Goal: Answer question/provide support: Share knowledge or assist other users

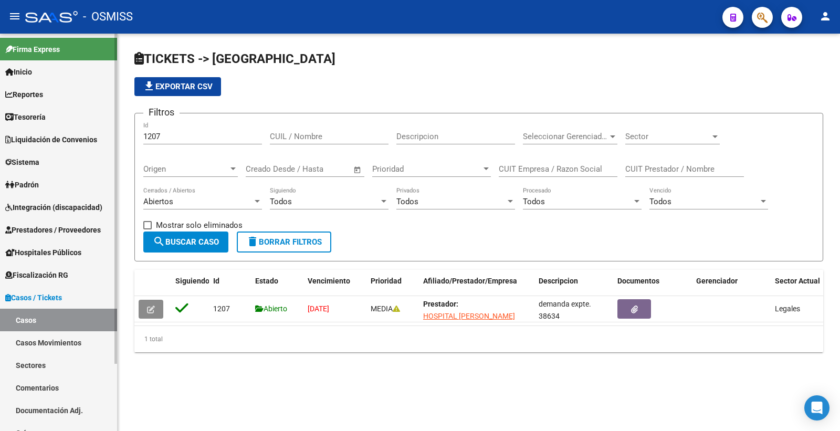
scroll to position [35, 0]
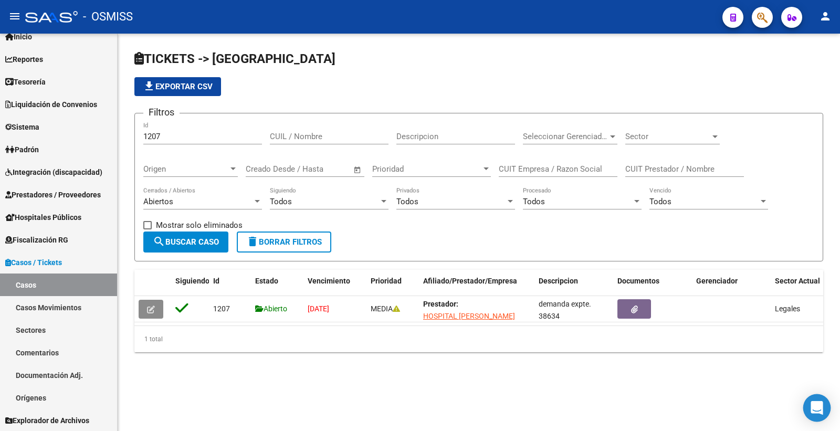
click at [820, 414] on div "Open Intercom Messenger" at bounding box center [817, 408] width 28 height 28
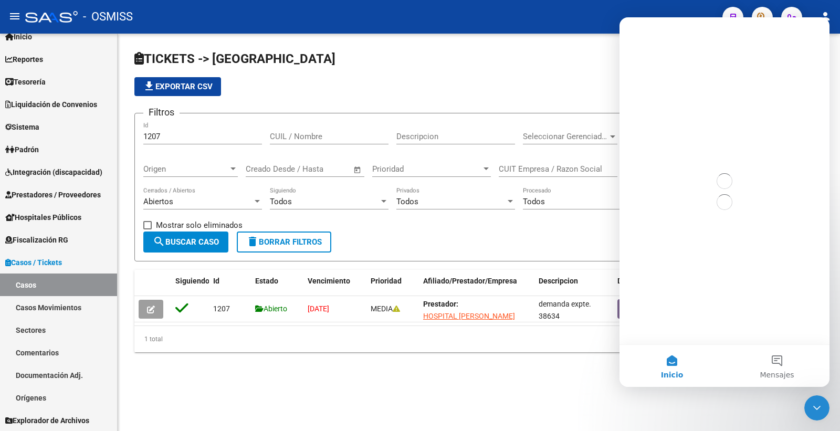
scroll to position [0, 0]
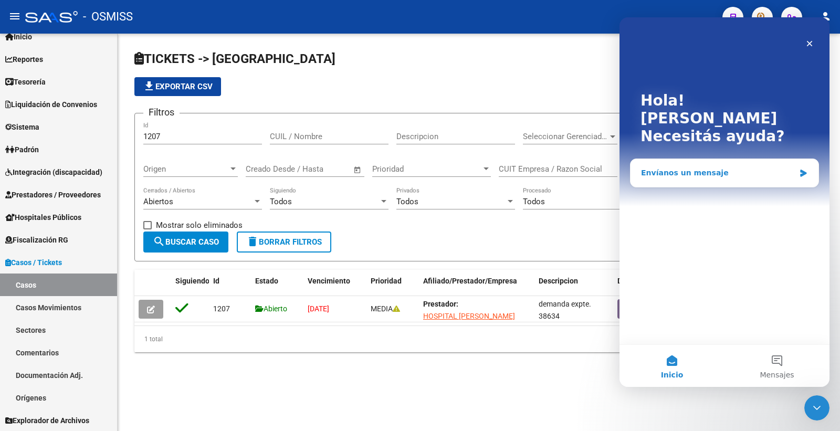
click at [681, 168] on div "Envíanos un mensaje" at bounding box center [718, 173] width 154 height 11
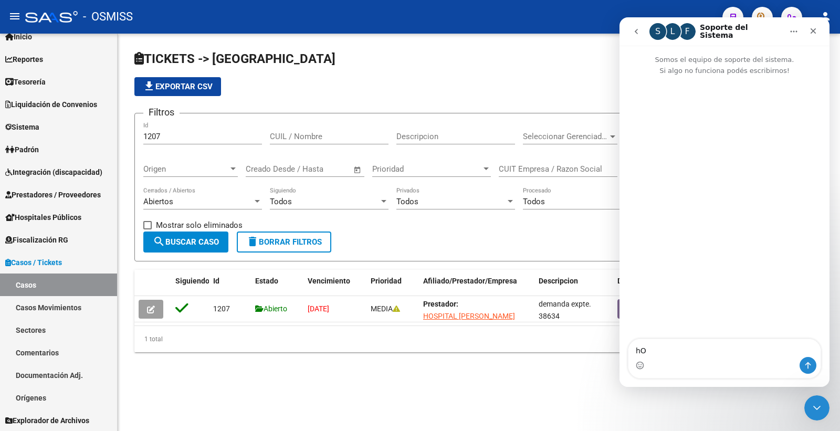
type textarea "h"
type textarea "Hola buen dia!"
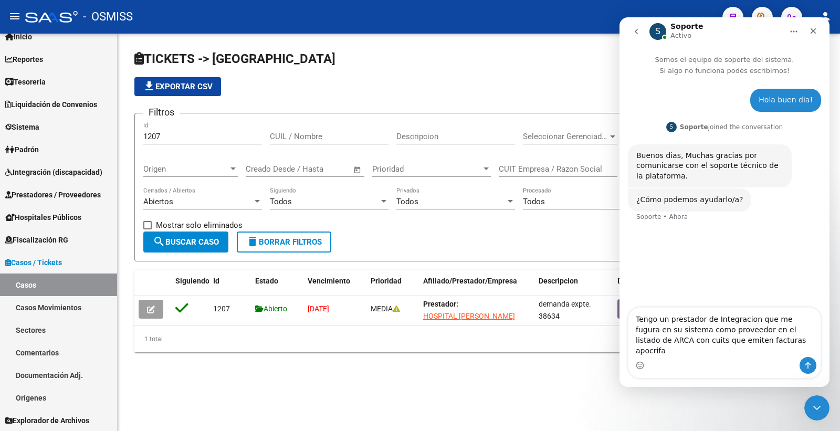
type textarea "Tengo un prestador de Integracion que me fugura en su sistema como proveedor en…"
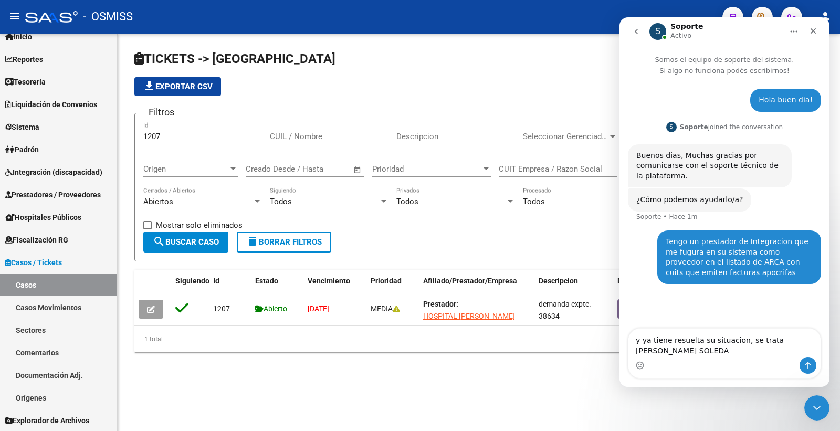
type textarea "y ya tiene resuelta su situacion, se trata [PERSON_NAME]"
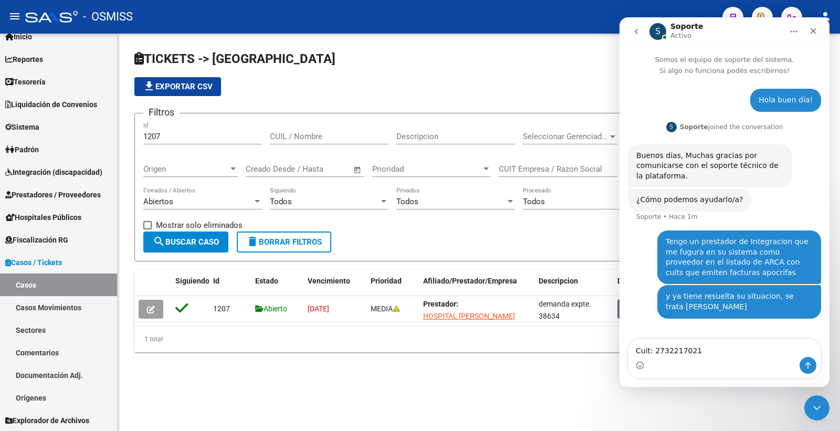
type textarea "Cuit: 27322170217"
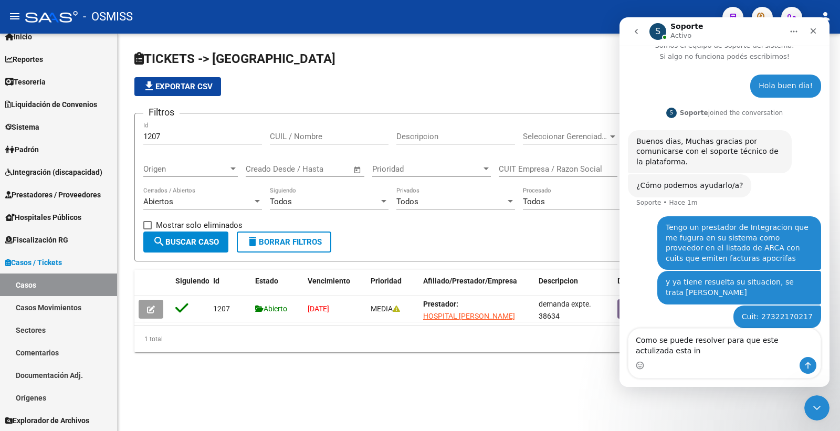
scroll to position [25, 0]
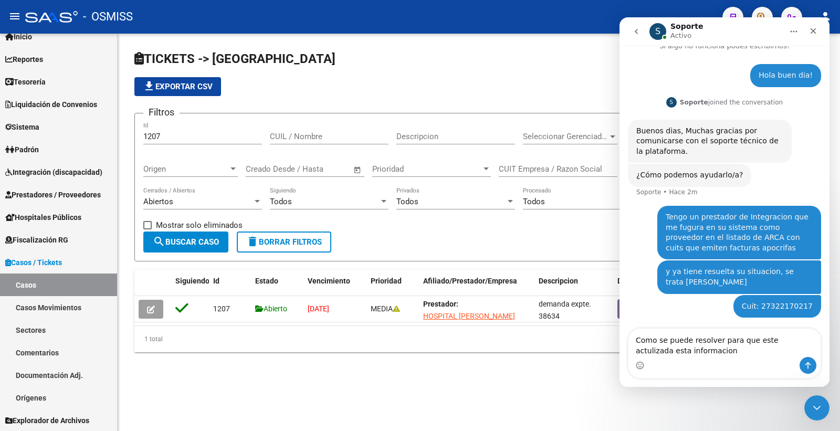
type textarea "Como se puede resolver para que este actulizada esta informacion?"
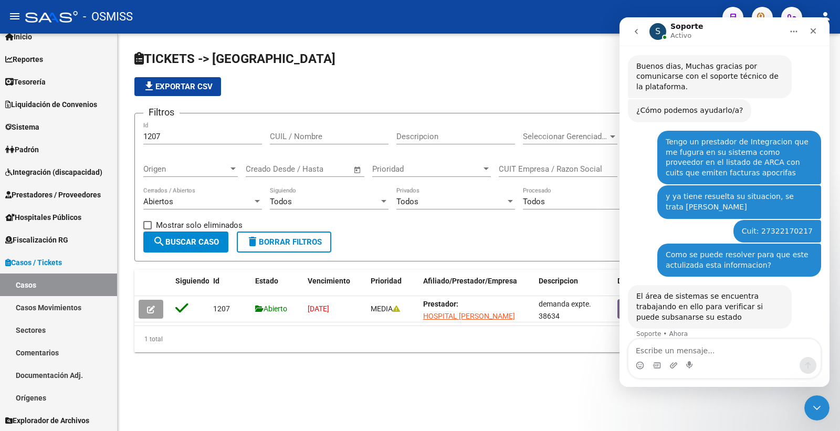
scroll to position [101, 0]
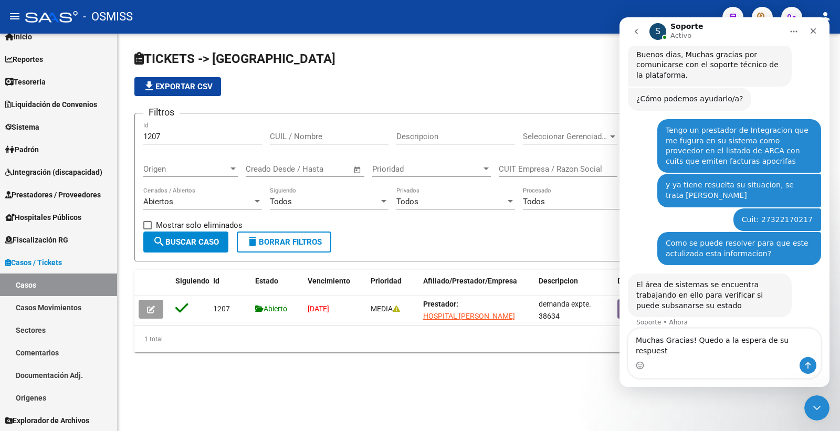
type textarea "Muchas Gracias! Quedo a la espera de su respuesta"
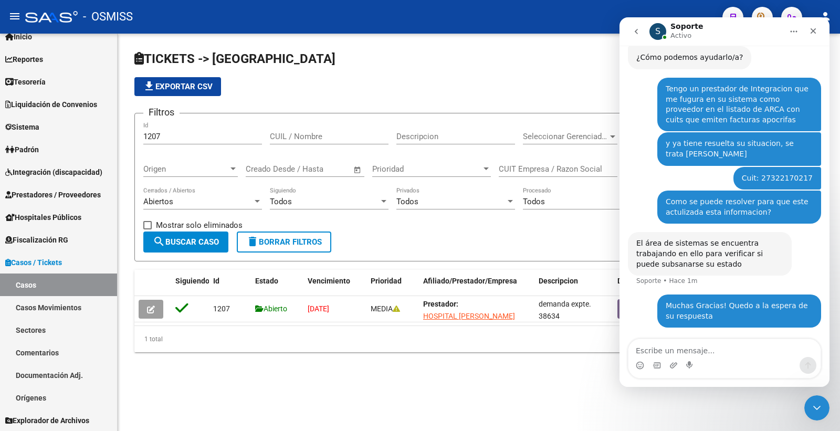
click at [759, 9] on span "button" at bounding box center [762, 18] width 11 height 22
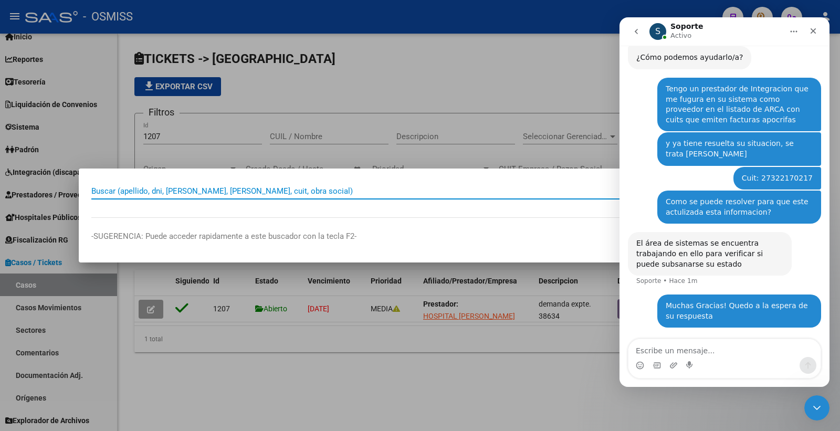
click at [205, 195] on input "Buscar (apellido, dni, [PERSON_NAME], [PERSON_NAME], cuit, obra social)" at bounding box center [406, 190] width 630 height 9
type input "3"
type input "27322170217"
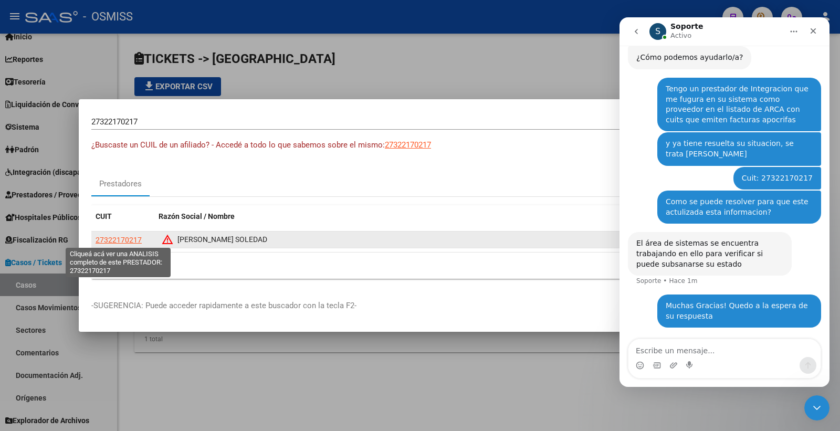
click at [124, 242] on span "27322170217" at bounding box center [119, 240] width 46 height 8
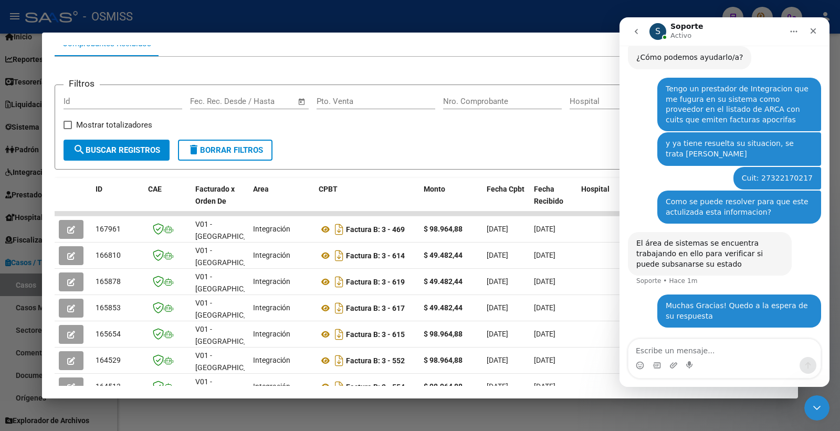
scroll to position [0, 0]
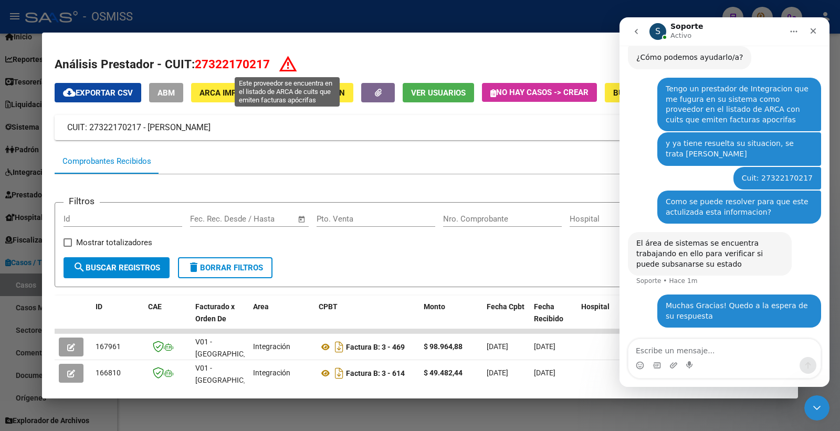
click at [286, 59] on icon at bounding box center [288, 64] width 18 height 18
drag, startPoint x: 270, startPoint y: 61, endPoint x: 196, endPoint y: 57, distance: 73.7
click at [196, 57] on h2 "Análisis Prestador - CUIT: 27322170217" at bounding box center [420, 64] width 731 height 19
copy span "27322170217"
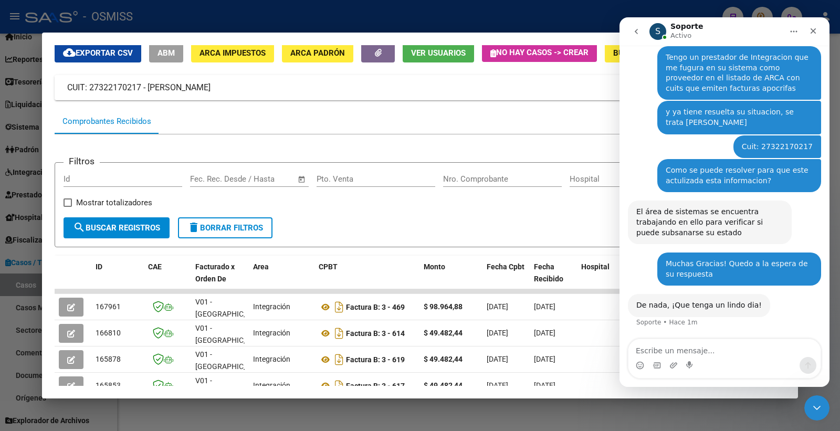
scroll to position [58, 0]
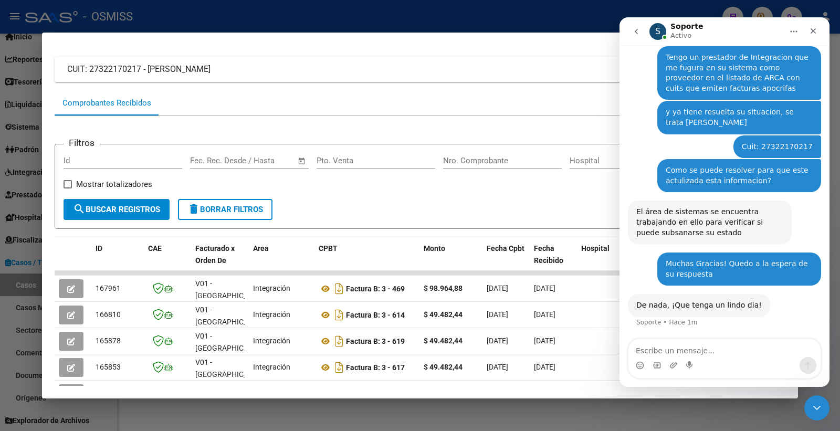
click at [566, 207] on form "Filtros Id Fecha inicio – Fecha fin Fec. Rec. Desde / Hasta Pto. Venta Nro. Com…" at bounding box center [420, 187] width 731 height 86
click at [813, 28] on icon "Cerrar" at bounding box center [813, 31] width 8 height 8
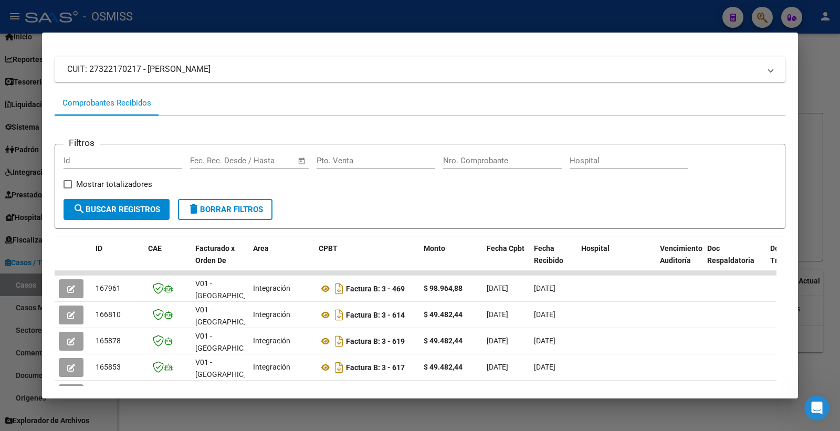
scroll to position [173, 0]
click at [482, 161] on input "Nro. Comprobante" at bounding box center [502, 160] width 119 height 9
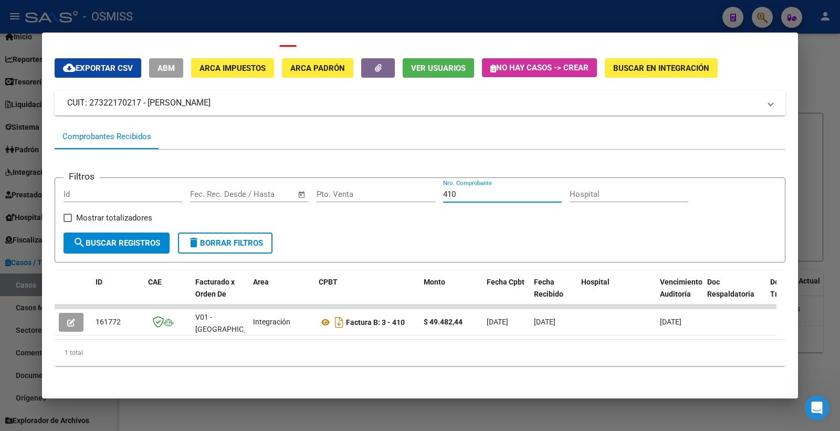
scroll to position [32, 0]
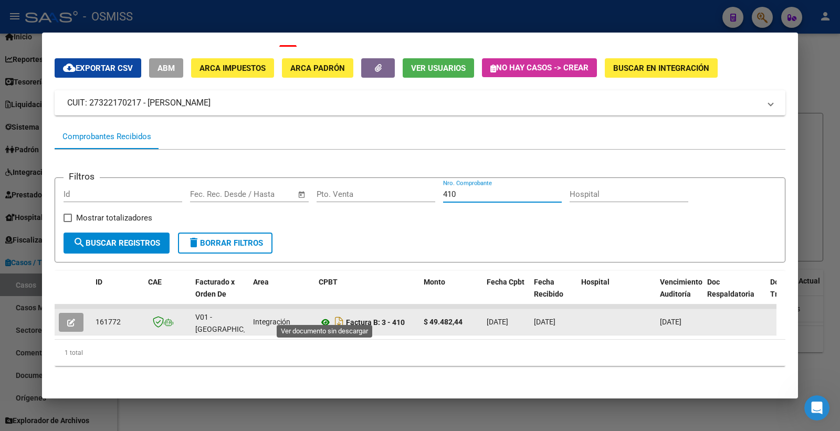
type input "410"
click at [324, 316] on icon at bounding box center [326, 322] width 14 height 13
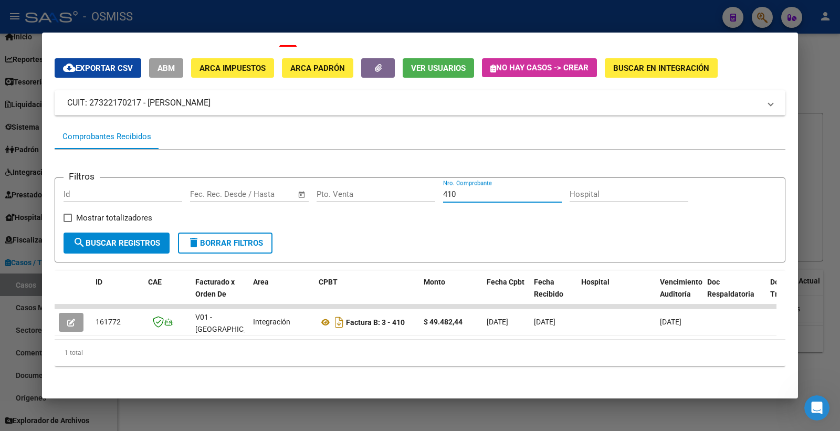
drag, startPoint x: 487, startPoint y: 187, endPoint x: 391, endPoint y: 187, distance: 96.6
click at [391, 187] on div "Filtros Id Fecha inicio – Fecha fin Fec. Rec. Desde / Hasta Pto. Venta 410 Nro.…" at bounding box center [420, 209] width 713 height 47
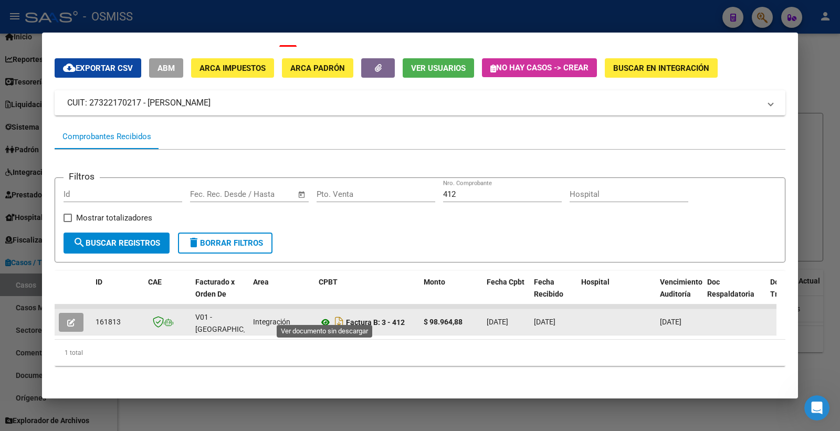
click at [326, 316] on icon at bounding box center [326, 322] width 14 height 13
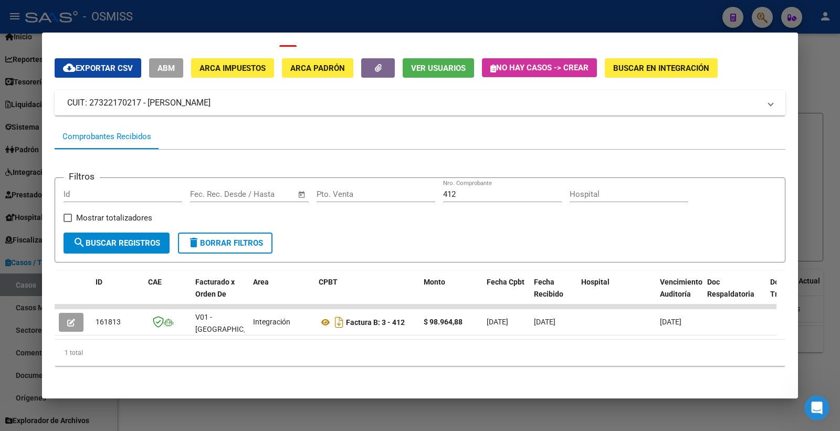
drag, startPoint x: 480, startPoint y: 181, endPoint x: 474, endPoint y: 181, distance: 6.3
click at [476, 190] on input "412" at bounding box center [502, 194] width 119 height 9
drag, startPoint x: 470, startPoint y: 181, endPoint x: 414, endPoint y: 186, distance: 56.9
click at [416, 186] on div "Filtros Id Fecha inicio – Fecha fin Fec. Rec. Desde / Hasta Pto. Venta 412 Nro.…" at bounding box center [420, 209] width 713 height 47
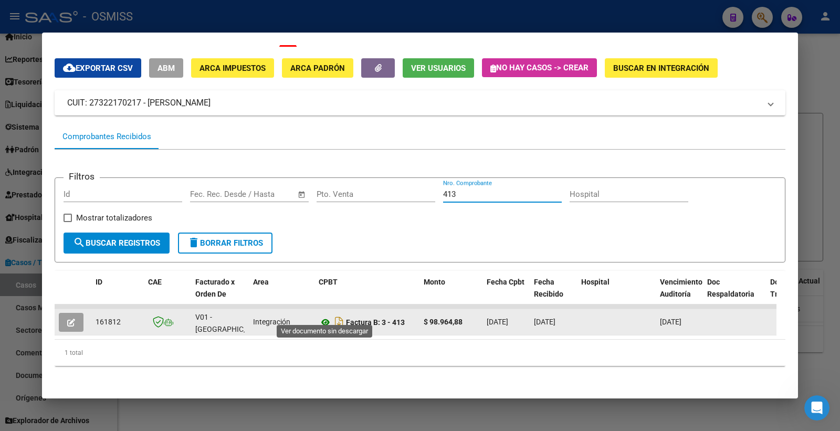
type input "413"
click at [322, 316] on icon at bounding box center [326, 322] width 14 height 13
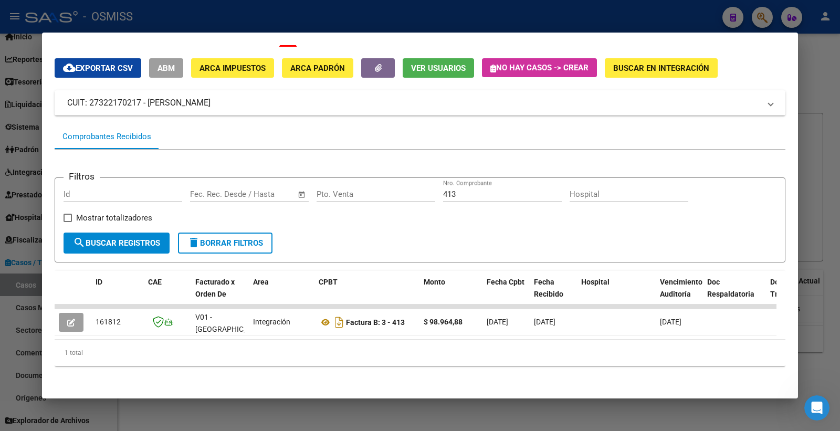
click at [208, 329] on datatable-body "161812 V01 - [PERSON_NAME] Integración Factura B: 3 - 413 $ 98.964,88 [DATE] [D…" at bounding box center [416, 322] width 722 height 35
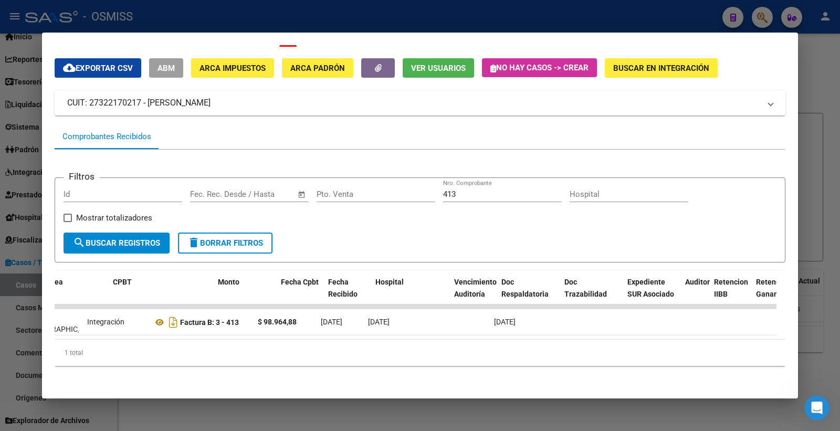
scroll to position [0, 0]
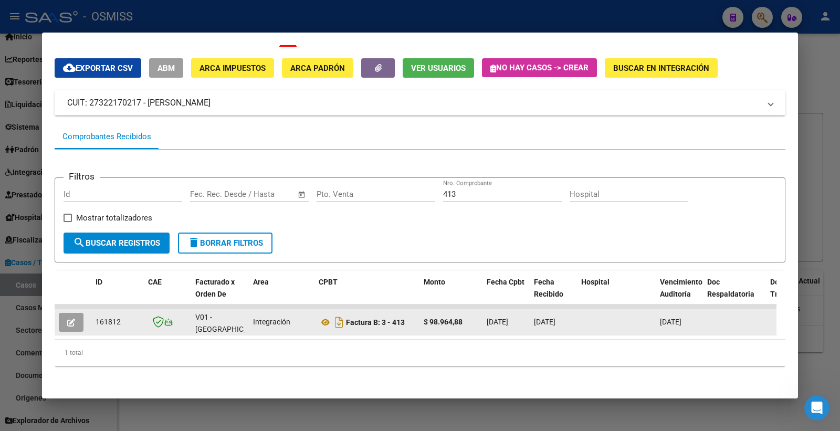
click at [81, 313] on button "button" at bounding box center [71, 322] width 25 height 19
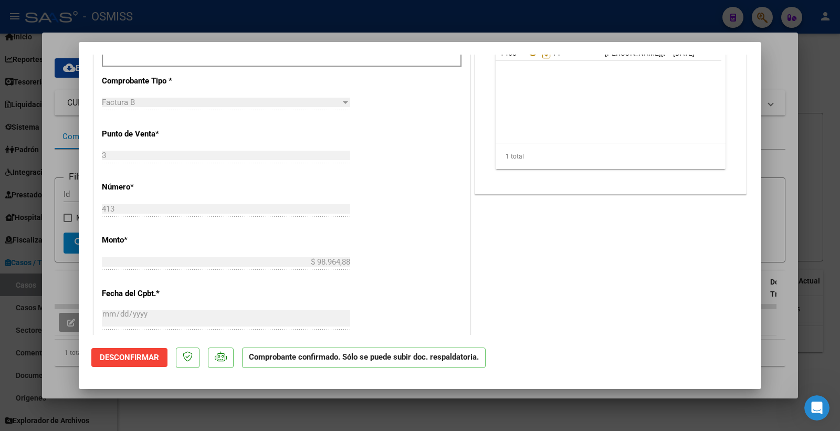
scroll to position [583, 0]
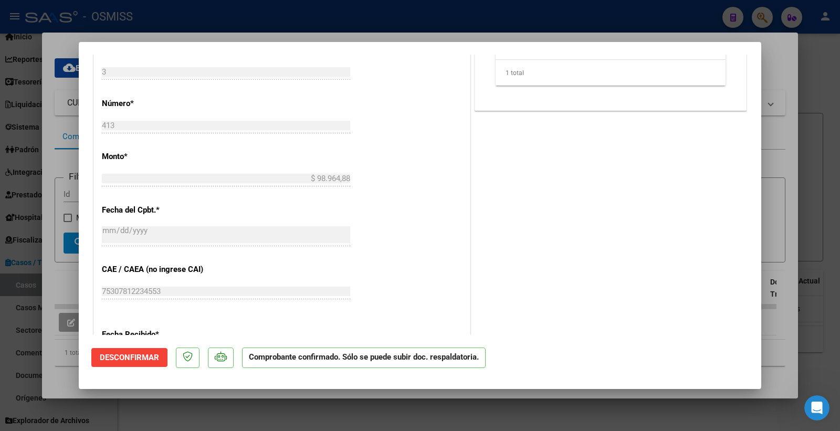
click at [93, 287] on div "DATOS DEL COMPROBANTE CUIT * 27-32217021-7 Ingresar CUIT ANALISIS PRESTADOR [PE…" at bounding box center [281, 138] width 377 height 855
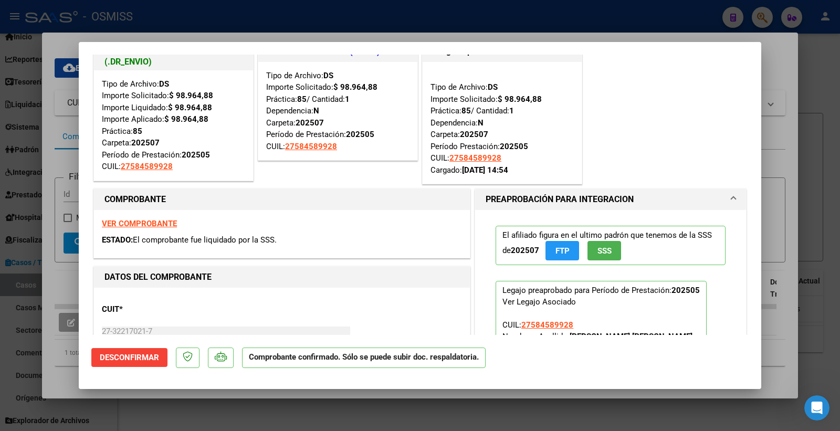
scroll to position [0, 0]
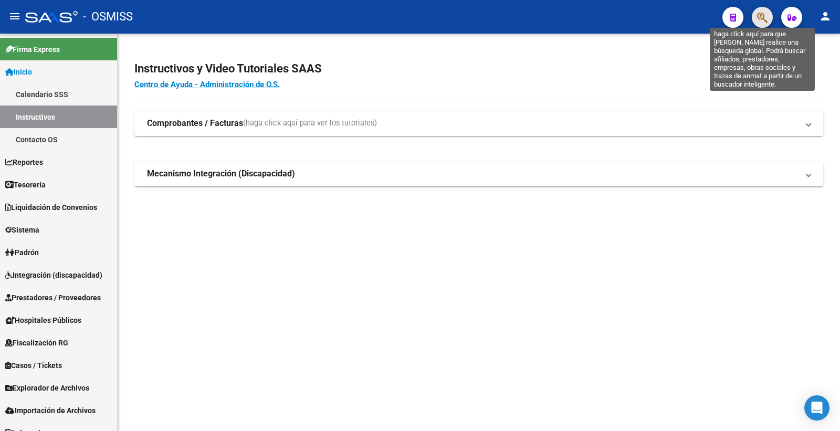
click at [762, 12] on icon "button" at bounding box center [762, 18] width 11 height 12
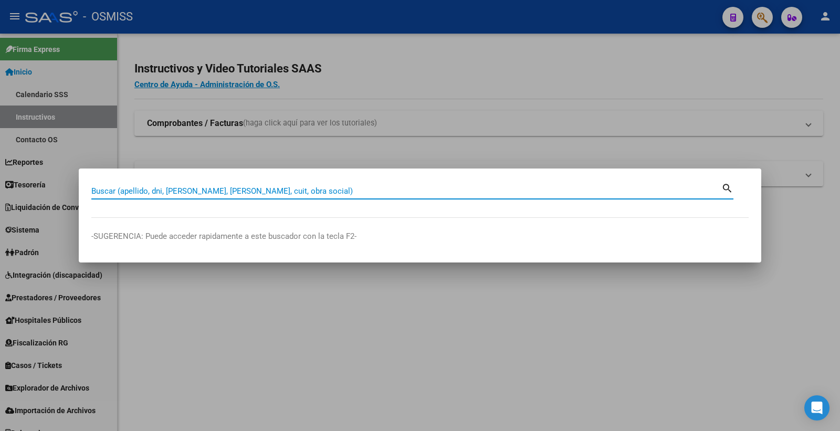
type input "75307812234553"
drag, startPoint x: 164, startPoint y: 188, endPoint x: 71, endPoint y: 190, distance: 93.5
click at [71, 190] on div "75307812234553 Buscar (apellido, dni, cuil, nro traspaso, cuit, obra social) se…" at bounding box center [420, 215] width 840 height 431
paste input "27322170217"
type input "27322170217"
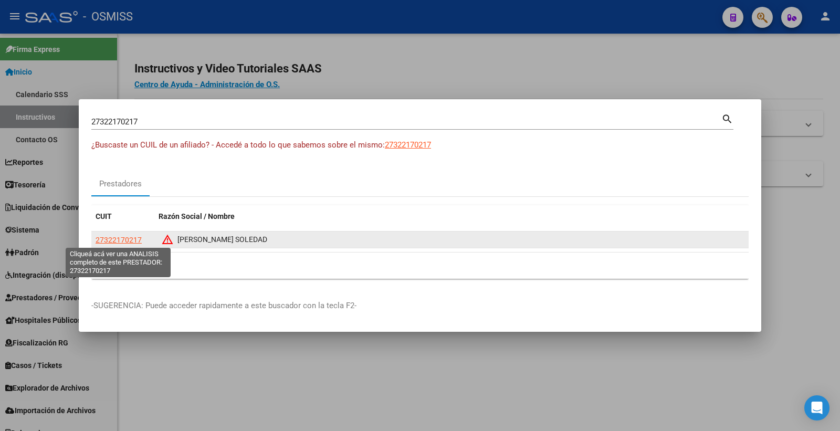
click at [128, 237] on span "27322170217" at bounding box center [119, 240] width 46 height 8
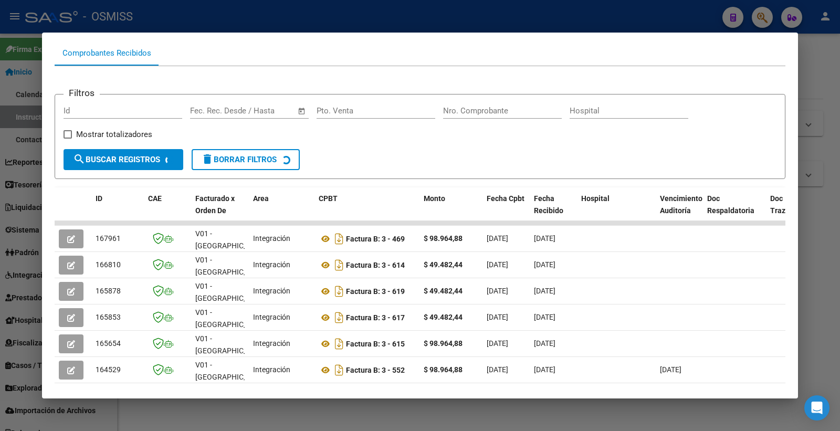
scroll to position [117, 0]
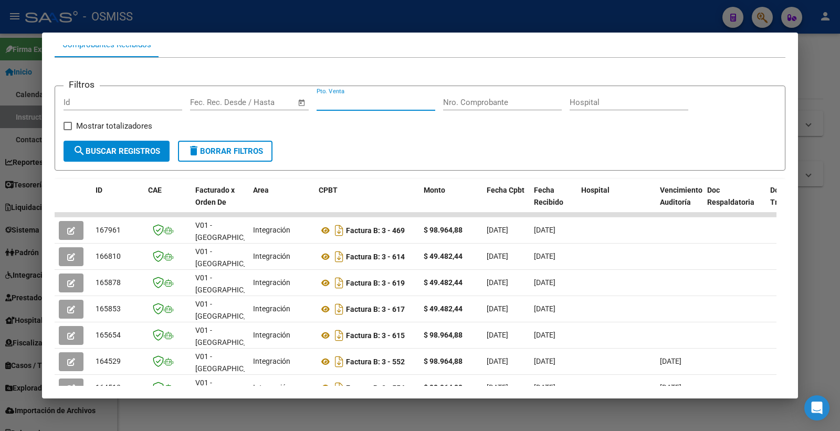
click at [381, 103] on input "Pto. Venta" at bounding box center [376, 102] width 119 height 9
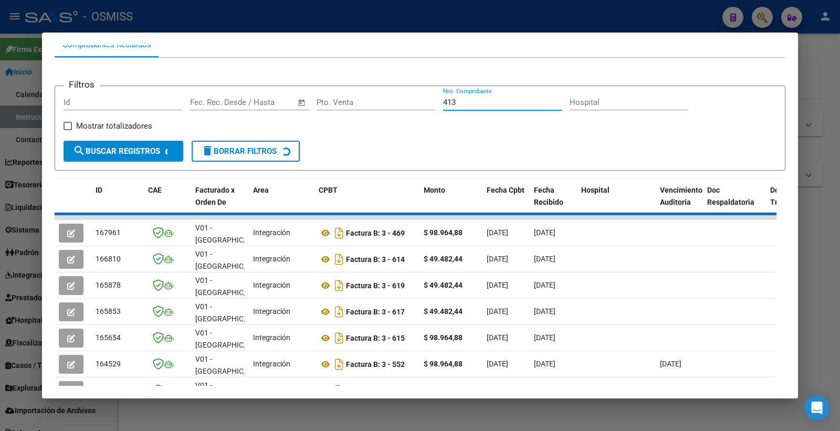
scroll to position [32, 0]
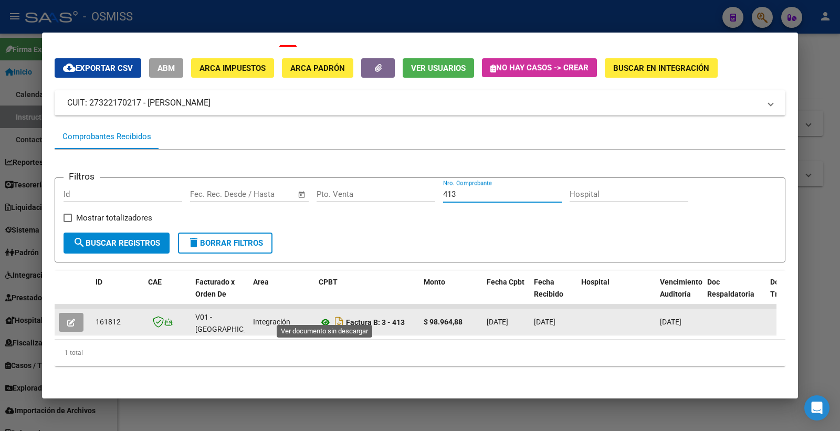
type input "413"
click at [325, 316] on icon at bounding box center [326, 322] width 14 height 13
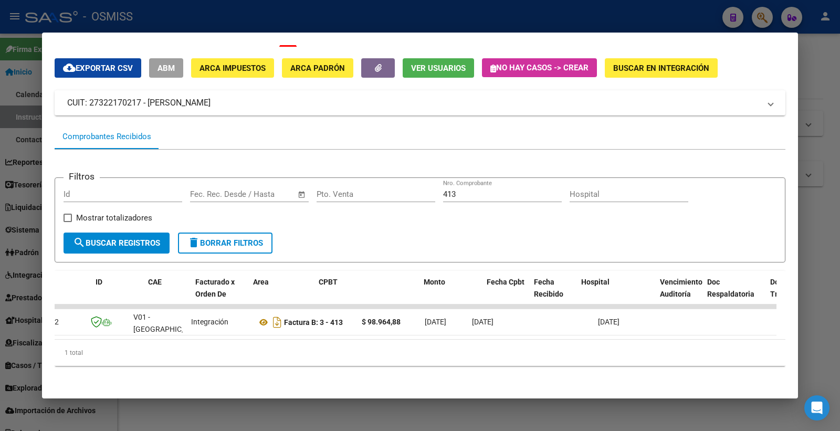
scroll to position [0, 0]
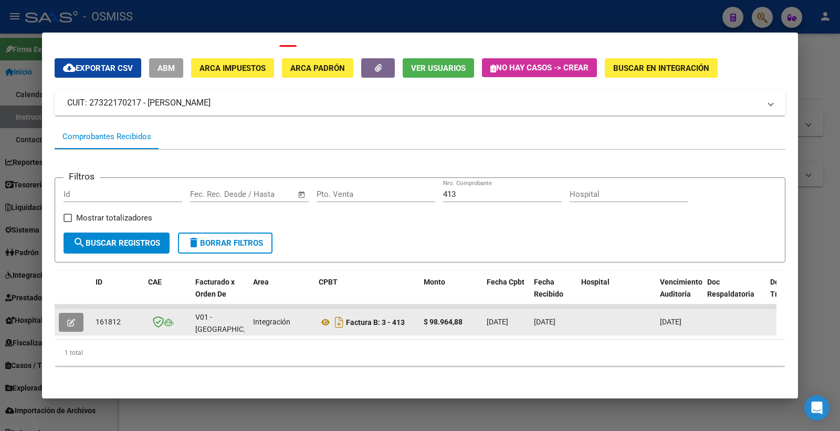
click at [78, 313] on button "button" at bounding box center [71, 322] width 25 height 19
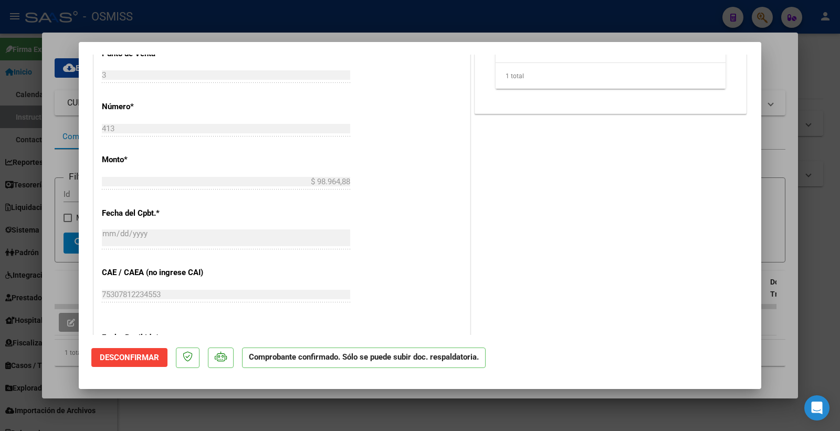
scroll to position [643, 0]
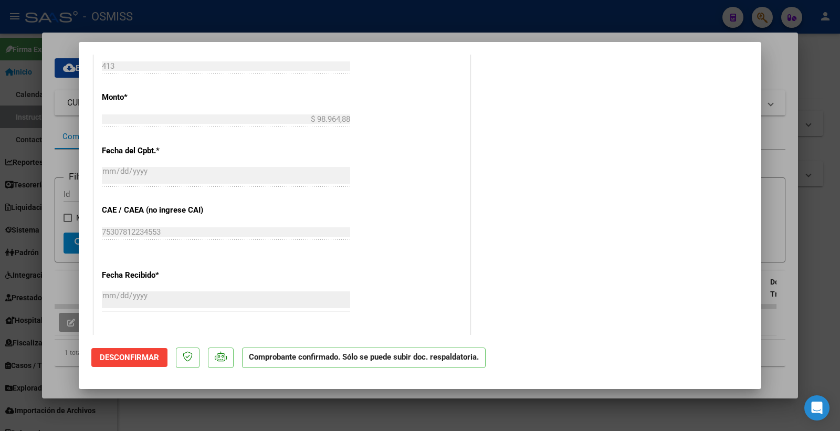
click at [97, 225] on div "CUIT * 27-32217021-7 Ingresar CUIT ANALISIS PRESTADOR NEME CELESTE SOLEDAD ARCA…" at bounding box center [282, 89] width 376 height 833
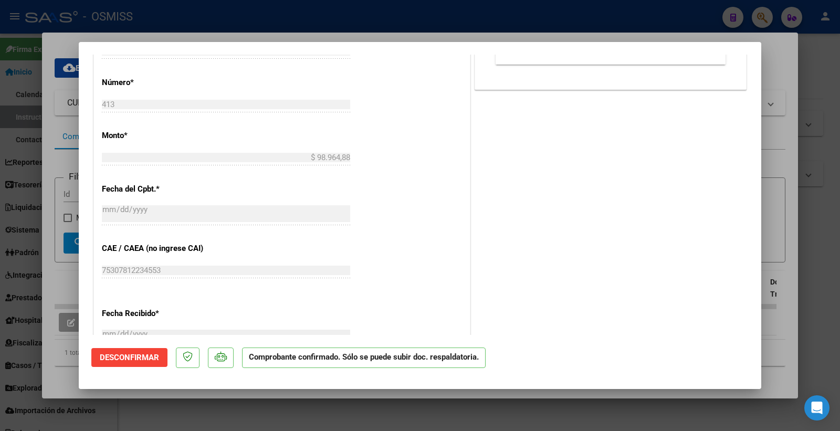
scroll to position [584, 0]
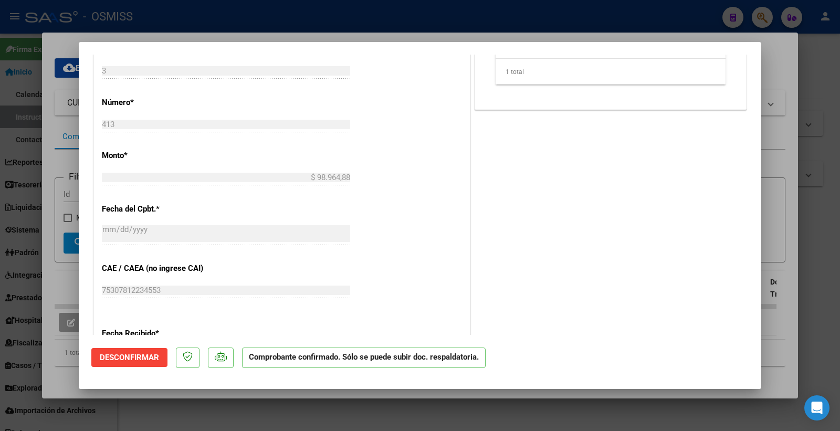
type input "$ 0,00"
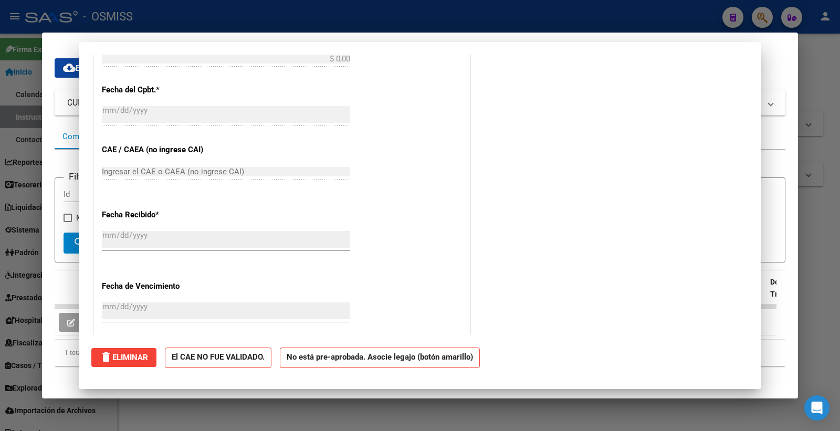
scroll to position [0, 0]
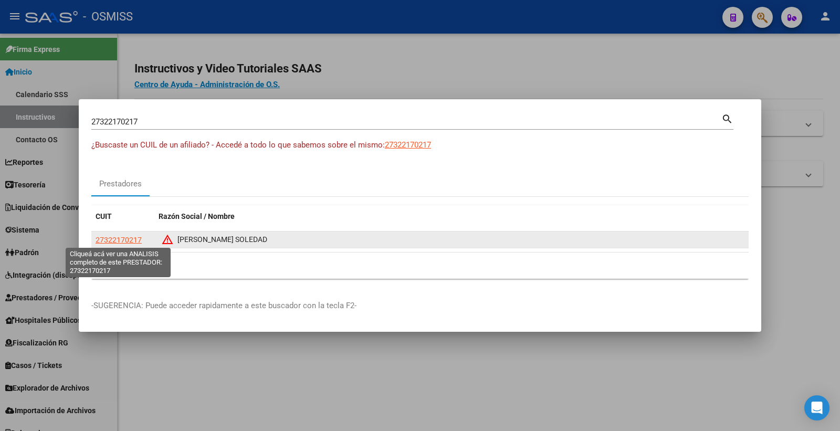
click at [118, 238] on span "27322170217" at bounding box center [119, 240] width 46 height 8
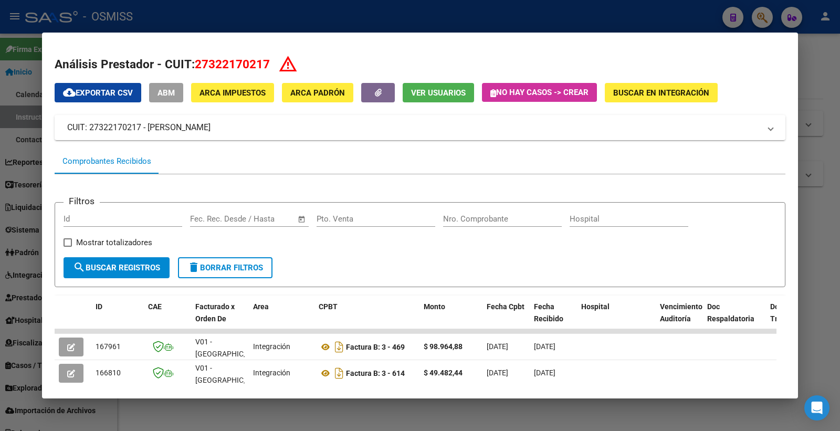
click at [375, 212] on div "Pto. Venta" at bounding box center [376, 219] width 119 height 16
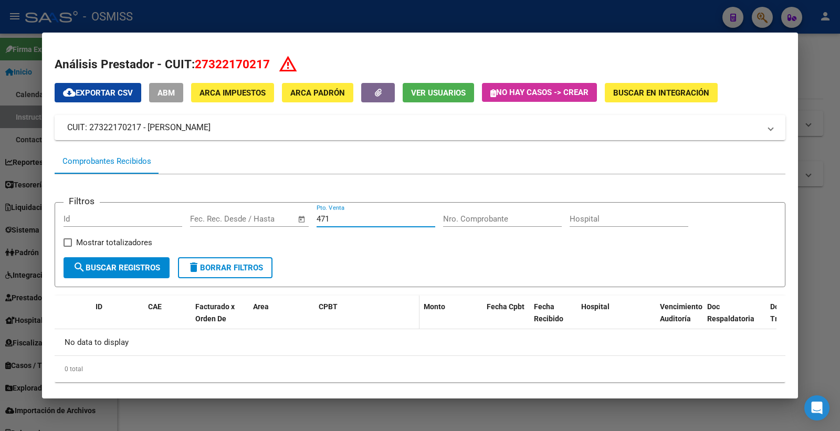
type input "471"
drag, startPoint x: 321, startPoint y: 308, endPoint x: 294, endPoint y: 235, distance: 77.9
click at [294, 235] on div "Fecha inicio – Fecha fin Fec. Rec. Desde / Hasta" at bounding box center [249, 224] width 119 height 26
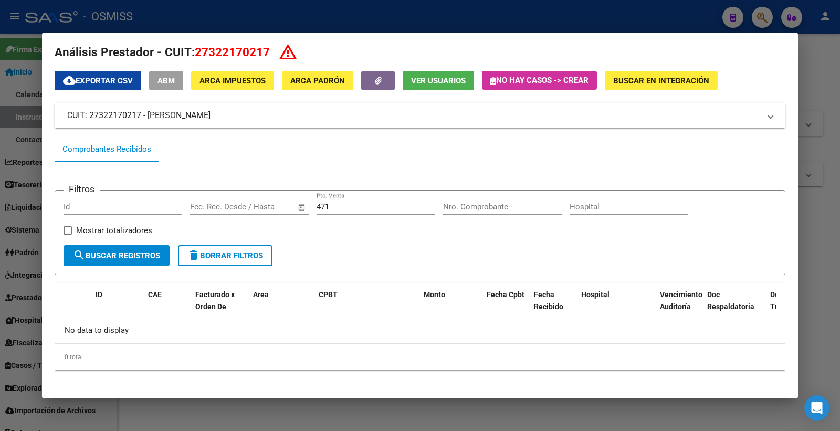
scroll to position [16, 0]
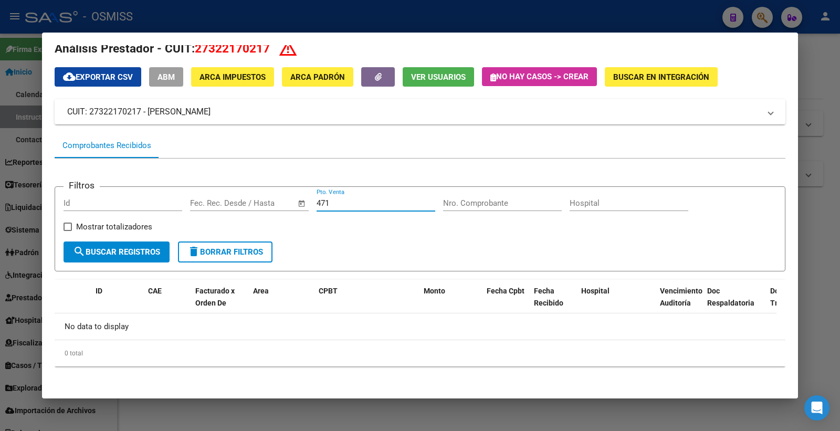
drag, startPoint x: 365, startPoint y: 201, endPoint x: 255, endPoint y: 201, distance: 110.3
click at [255, 201] on div "Filtros Id Fecha inicio – Fecha fin Fec. Rec. Desde / Hasta 471 Pto. Venta Nro.…" at bounding box center [420, 218] width 713 height 47
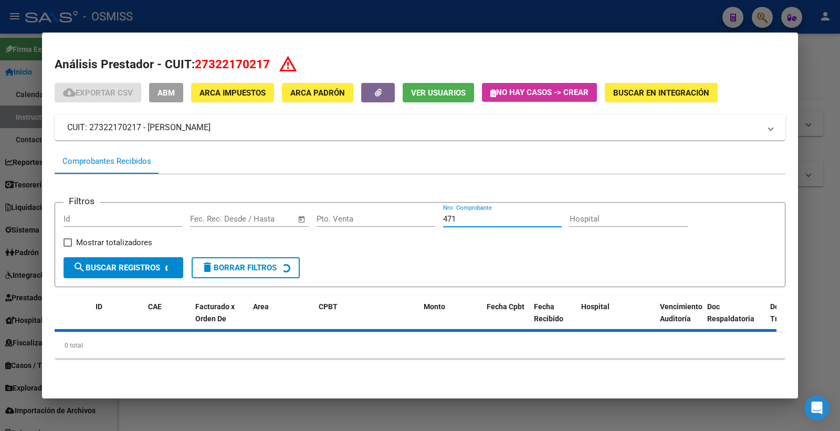
scroll to position [0, 0]
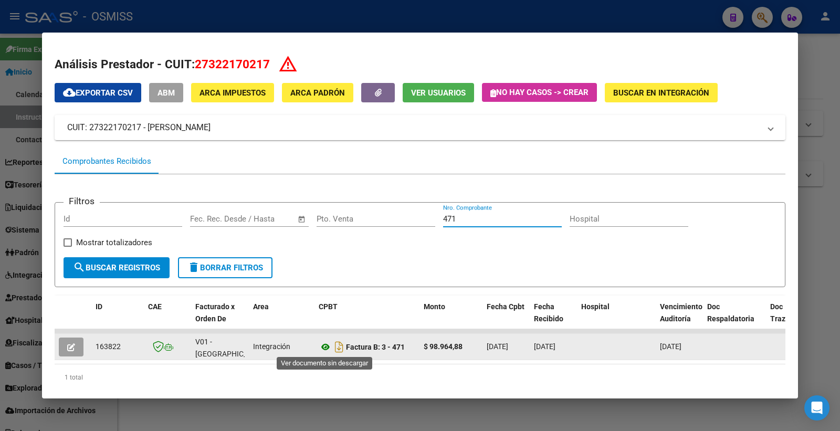
type input "471"
click at [323, 344] on icon at bounding box center [326, 347] width 14 height 13
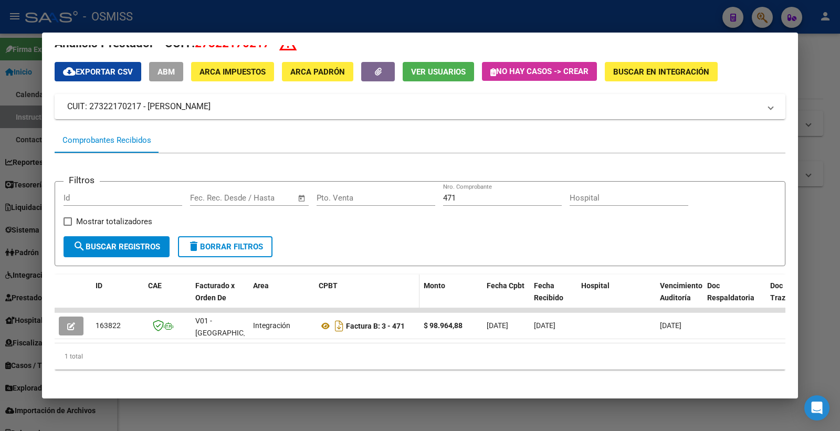
scroll to position [32, 0]
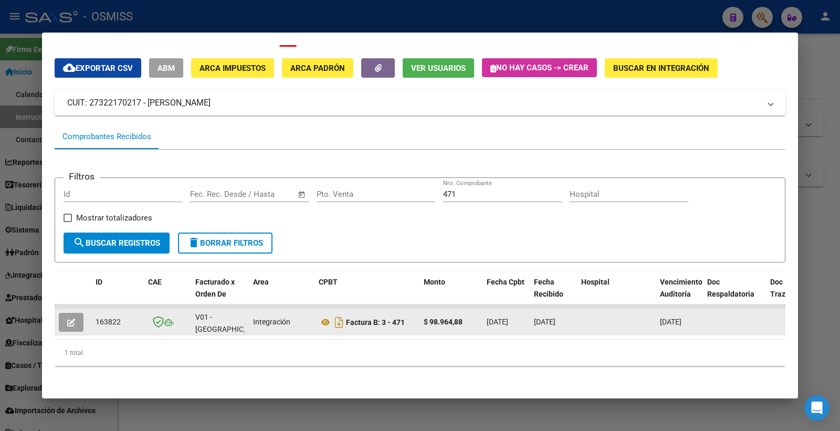
click at [81, 313] on button "button" at bounding box center [71, 322] width 25 height 19
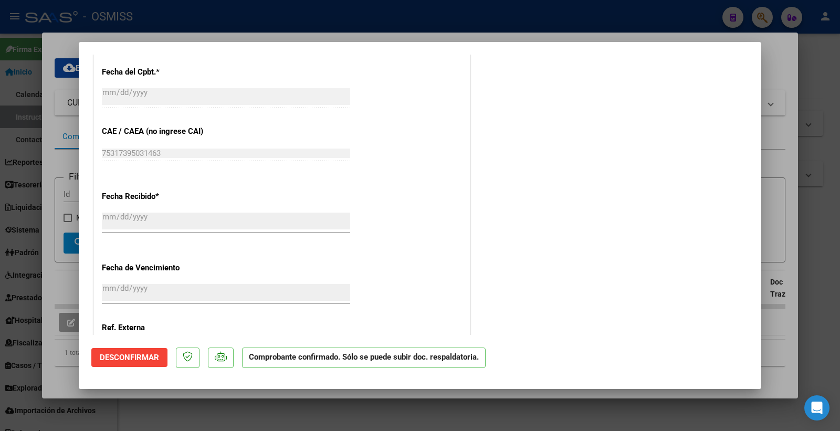
scroll to position [758, 0]
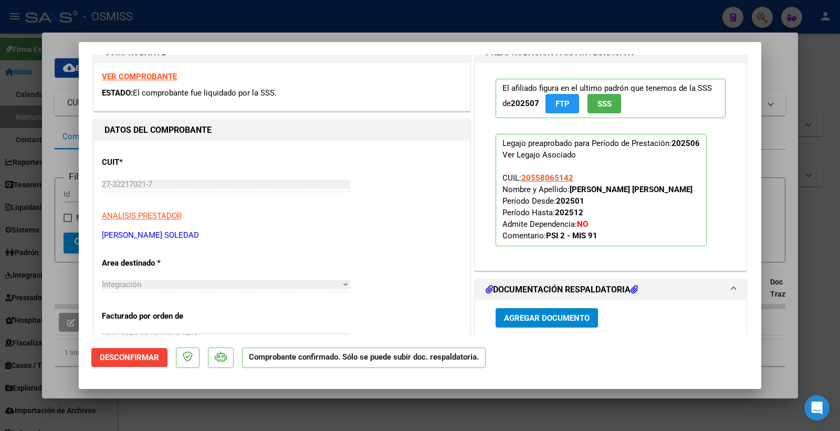
scroll to position [175, 0]
type input "$ 0,00"
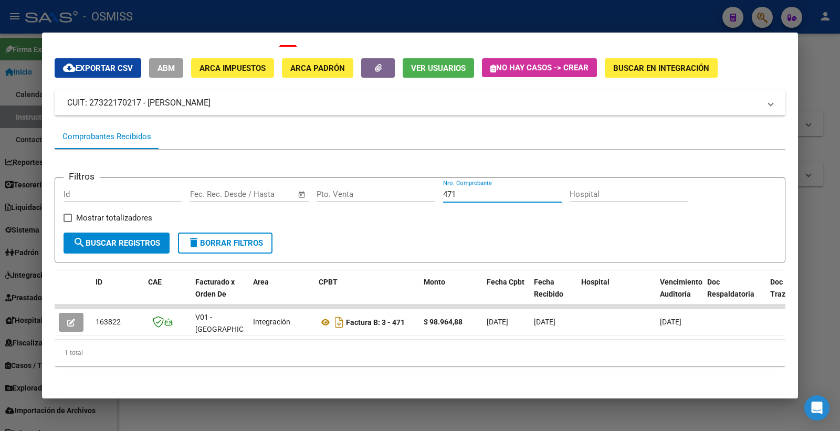
drag, startPoint x: 475, startPoint y: 182, endPoint x: 378, endPoint y: 182, distance: 96.6
click at [378, 186] on div "Filtros Id Fecha inicio – Fecha fin Fec. Rec. Desde / Hasta Pto. Venta 471 Nro.…" at bounding box center [420, 209] width 713 height 47
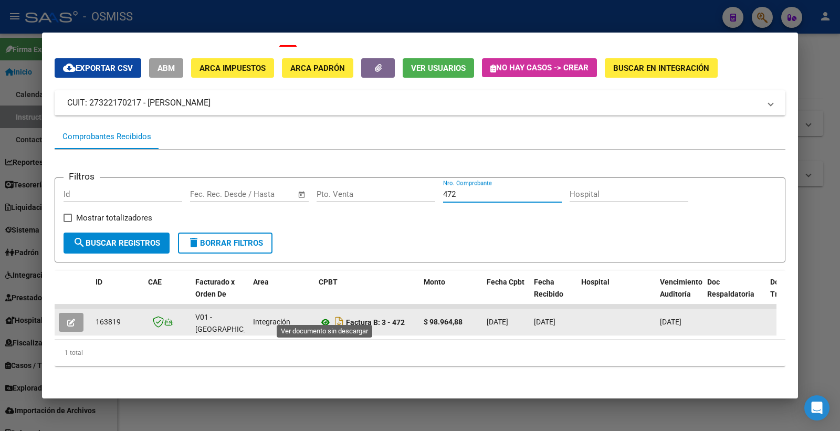
type input "472"
click at [324, 316] on icon at bounding box center [326, 322] width 14 height 13
click at [71, 321] on button "button" at bounding box center [71, 322] width 25 height 19
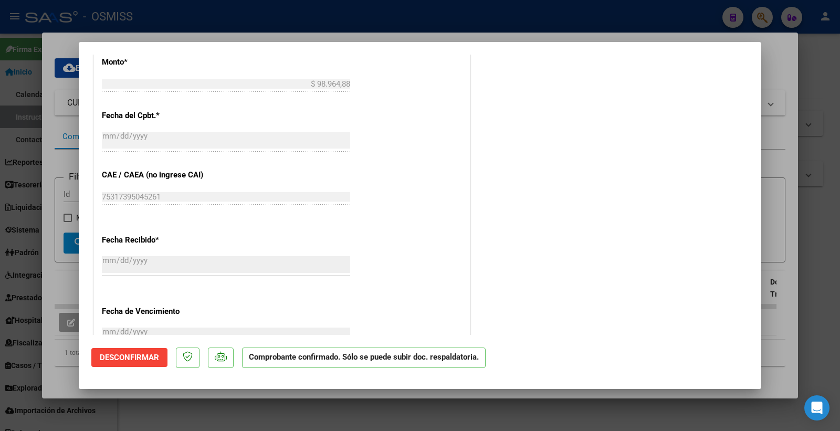
scroll to position [643, 0]
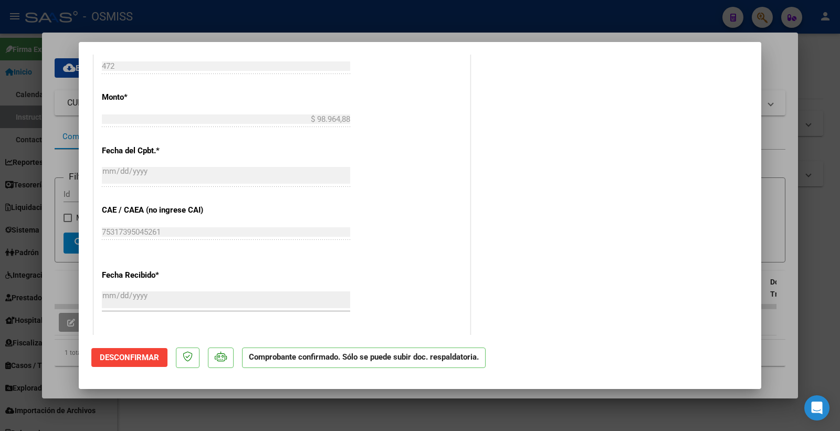
click at [97, 224] on div "CUIT * 27-32217021-7 Ingresar CUIT ANALISIS PRESTADOR NEME CELESTE SOLEDAD ARCA…" at bounding box center [282, 89] width 376 height 833
type input "$ 0,00"
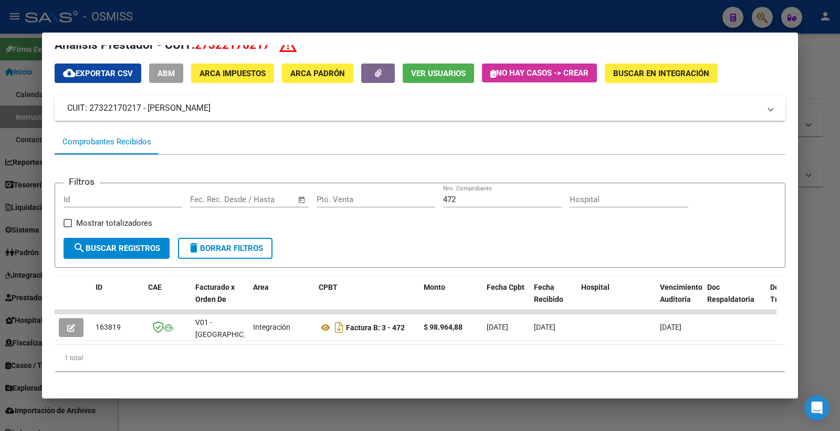
scroll to position [0, 0]
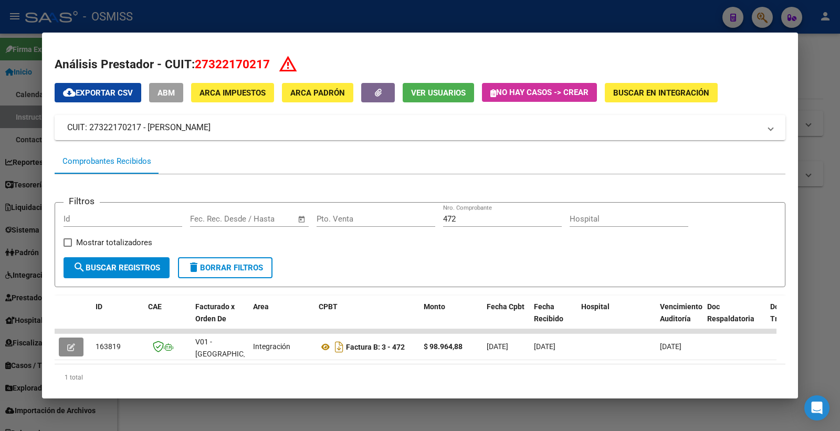
click at [823, 57] on div at bounding box center [420, 215] width 840 height 431
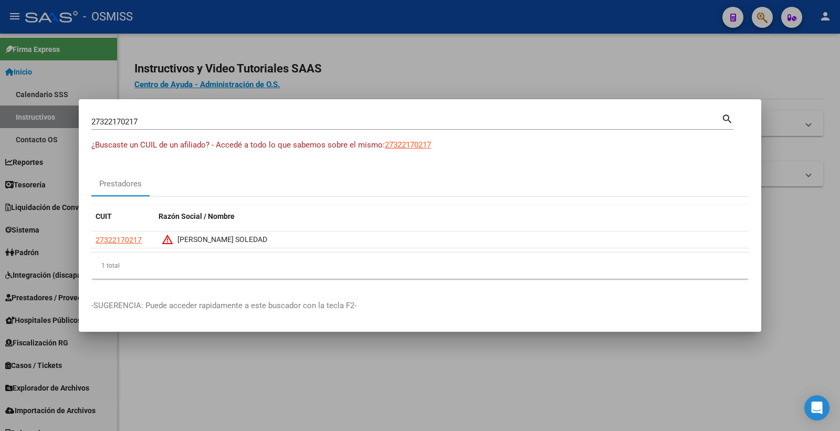
click at [466, 61] on div at bounding box center [420, 215] width 840 height 431
